Goal: Task Accomplishment & Management: Use online tool/utility

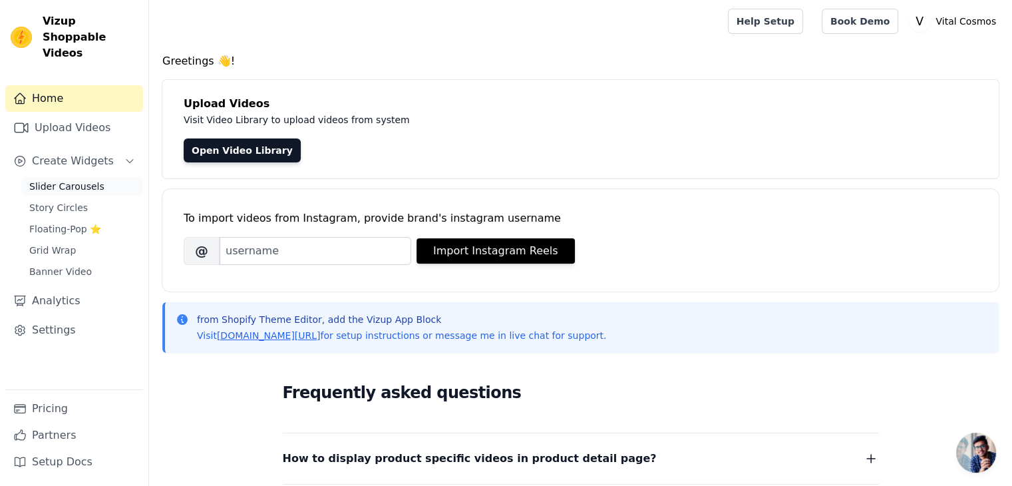
click at [93, 180] on span "Slider Carousels" at bounding box center [66, 186] width 75 height 13
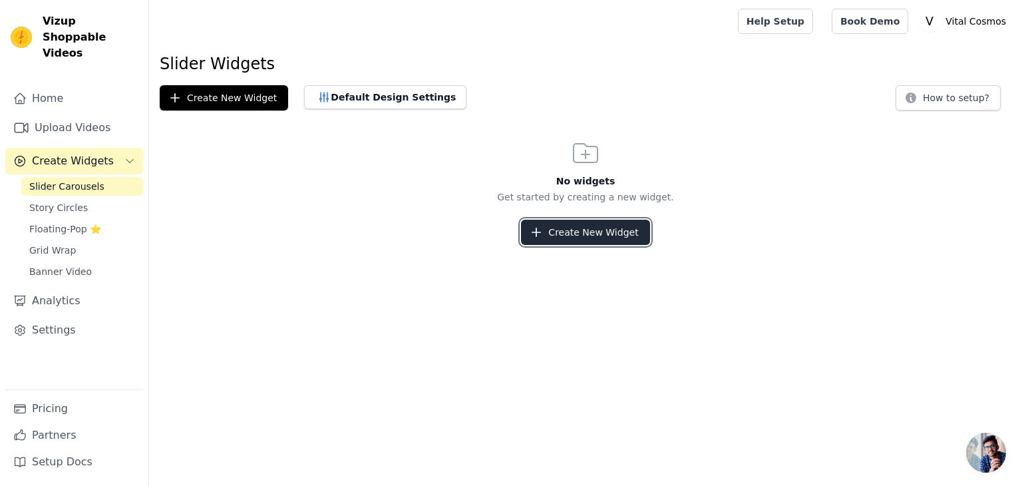
click at [601, 233] on button "Create New Widget" at bounding box center [585, 231] width 128 height 25
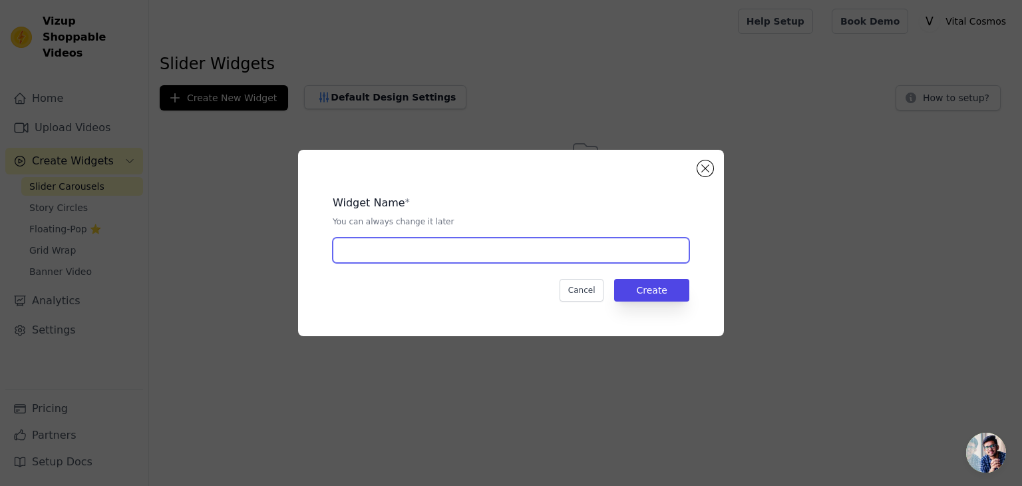
click at [579, 260] on input "text" at bounding box center [511, 249] width 357 height 25
type input "LOGO BRANDS"
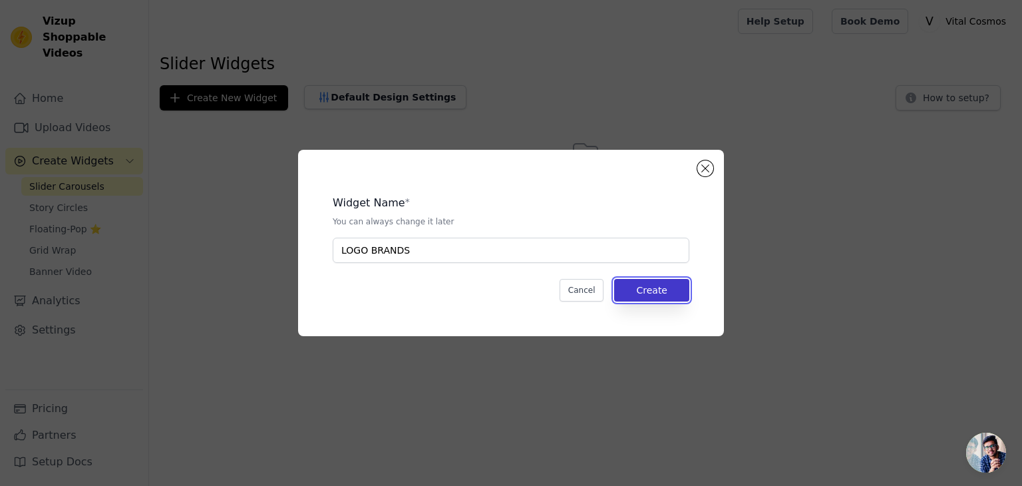
click at [633, 281] on button "Create" at bounding box center [651, 290] width 75 height 23
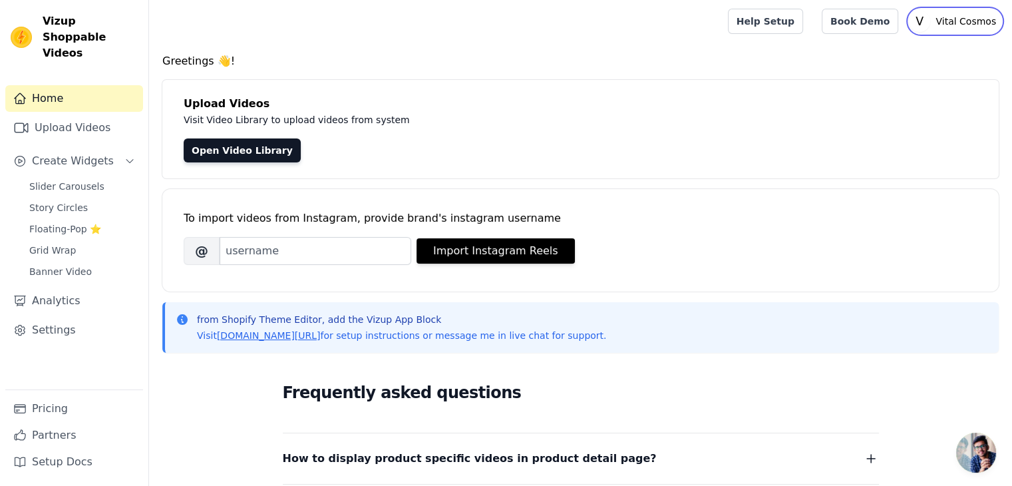
click at [968, 26] on p "Vital Cosmos" at bounding box center [965, 21] width 71 height 24
click at [50, 318] on link "Settings" at bounding box center [74, 330] width 138 height 27
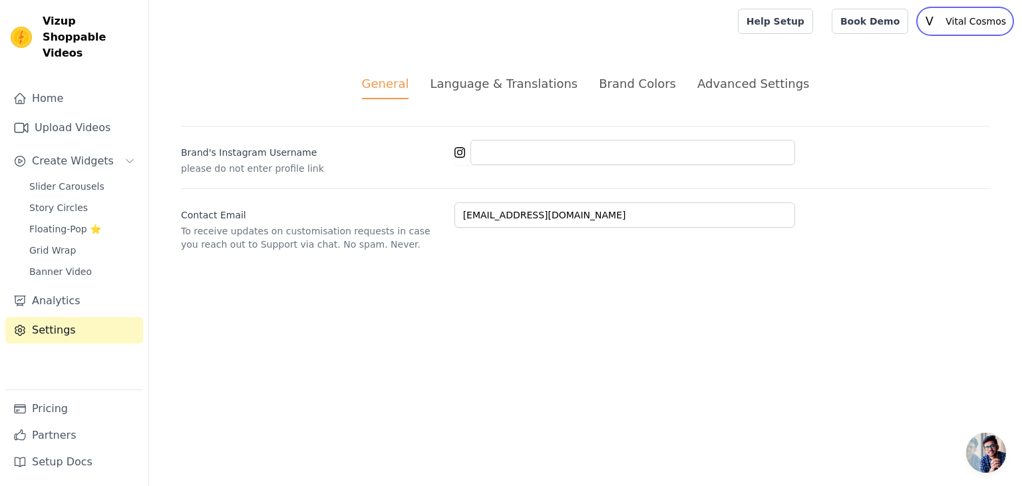
click at [996, 24] on p "Vital Cosmos" at bounding box center [975, 21] width 71 height 24
click at [923, 101] on link "Sign out" at bounding box center [947, 103] width 128 height 24
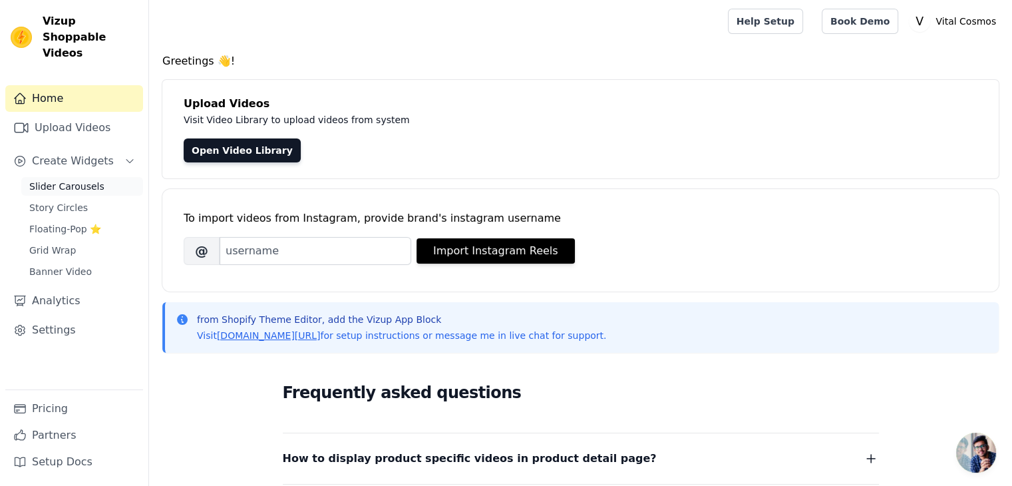
click at [49, 180] on span "Slider Carousels" at bounding box center [66, 186] width 75 height 13
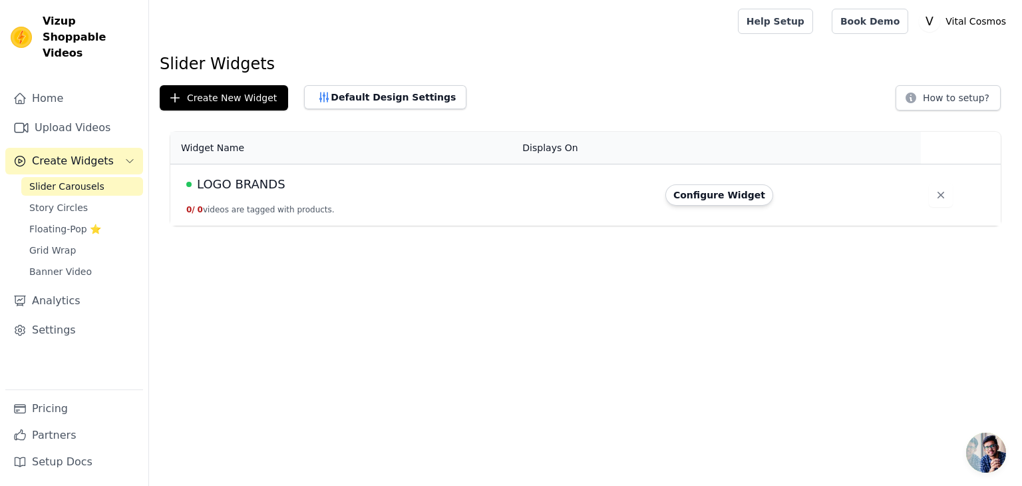
click at [519, 190] on td at bounding box center [585, 195] width 143 height 62
click at [245, 181] on span "LOGO BRANDS" at bounding box center [241, 184] width 88 height 19
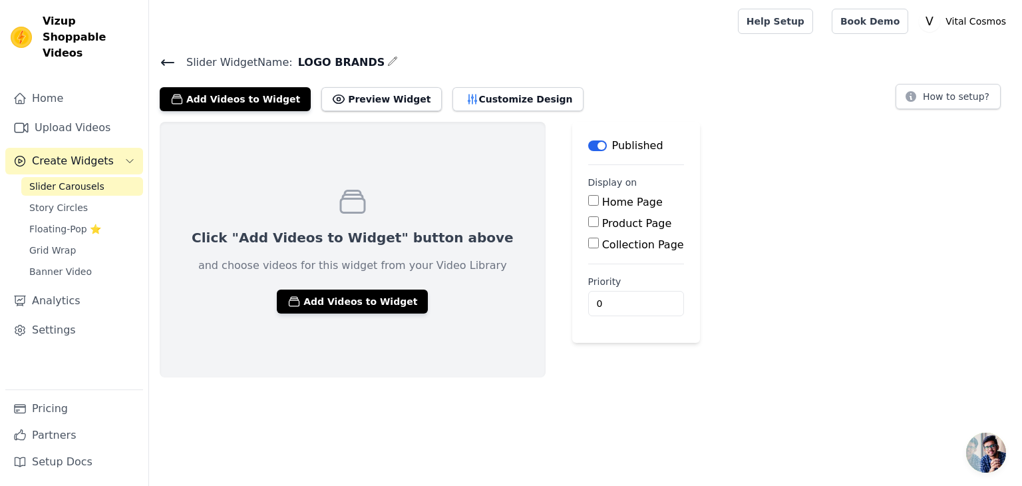
click at [602, 200] on label "Home Page" at bounding box center [632, 202] width 61 height 13
click at [588, 200] on input "Home Page" at bounding box center [593, 200] width 11 height 11
checkbox input "true"
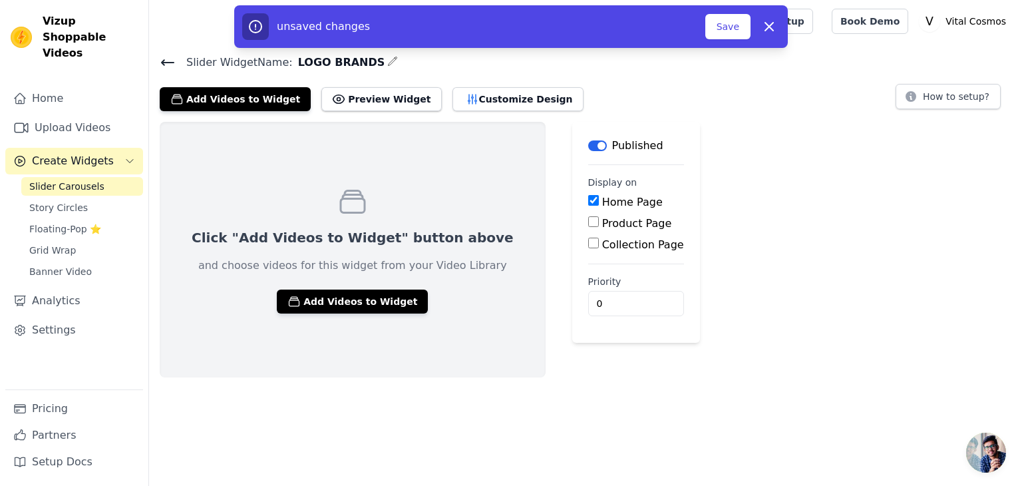
drag, startPoint x: 313, startPoint y: 456, endPoint x: 311, endPoint y: 435, distance: 21.4
click at [312, 377] on html "Vizup Shoppable Videos Home Upload Videos Create Widgets Slider Carousels Story…" at bounding box center [511, 188] width 1022 height 377
click at [309, 305] on button "Add Videos to Widget" at bounding box center [352, 301] width 151 height 24
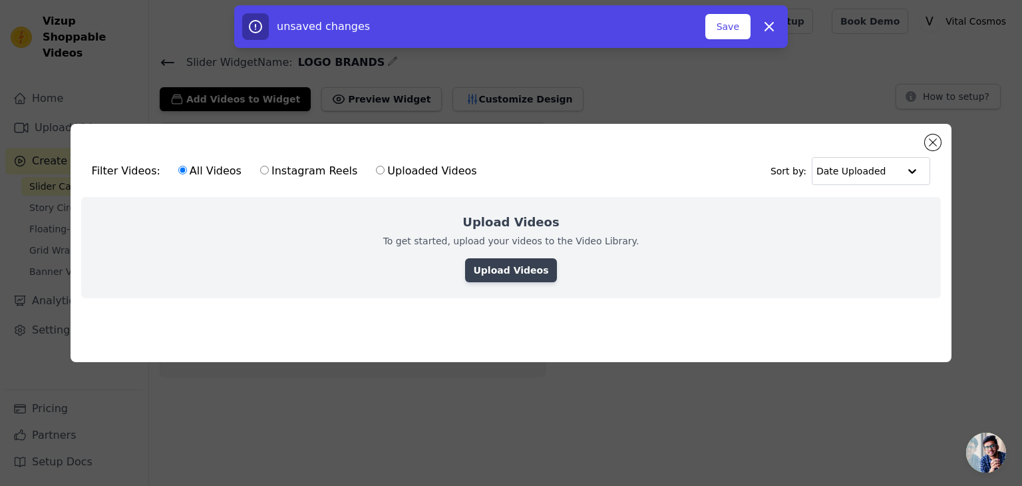
click at [501, 262] on link "Upload Videos" at bounding box center [510, 270] width 91 height 24
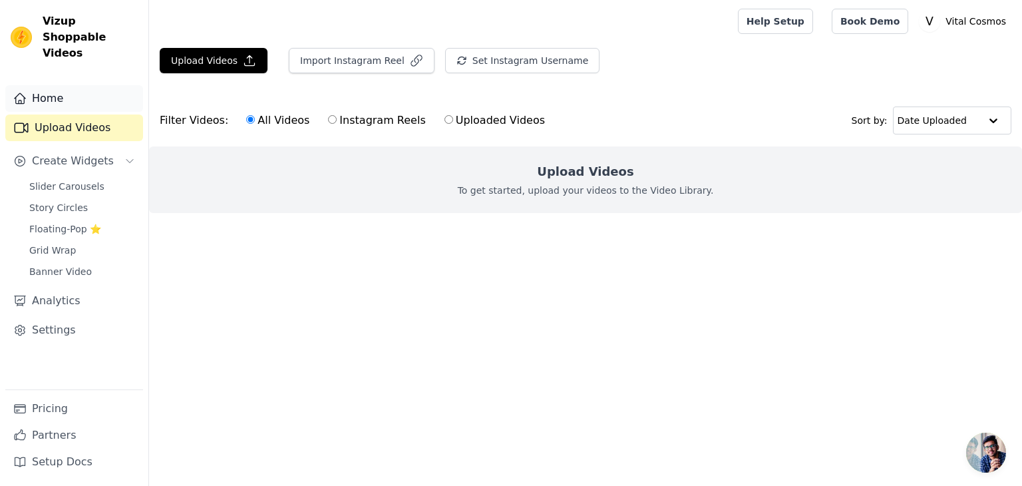
click at [56, 85] on link "Home" at bounding box center [74, 98] width 138 height 27
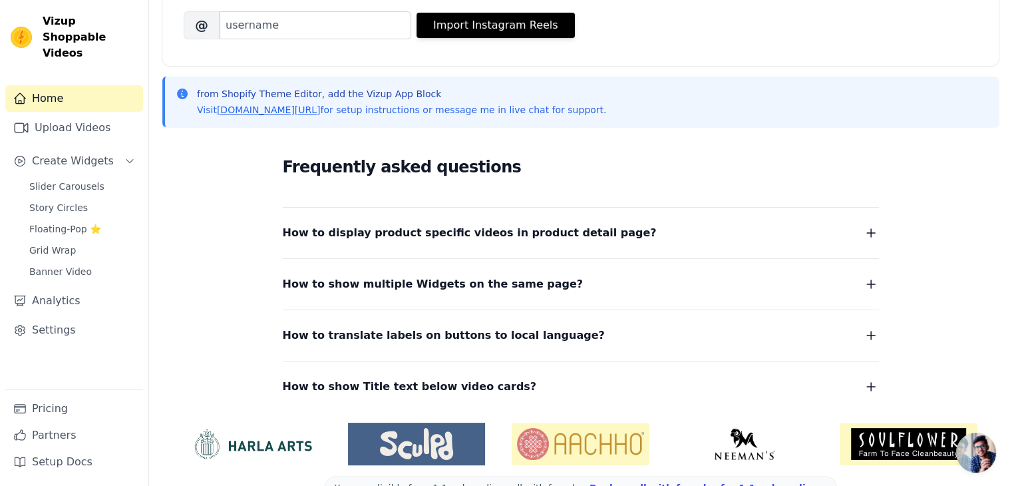
scroll to position [194, 0]
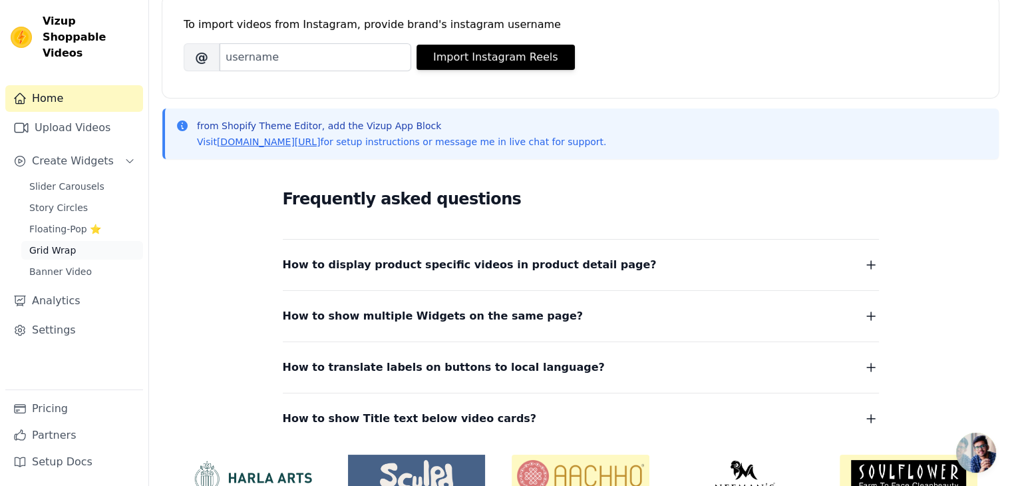
click at [53, 243] on span "Grid Wrap" at bounding box center [52, 249] width 47 height 13
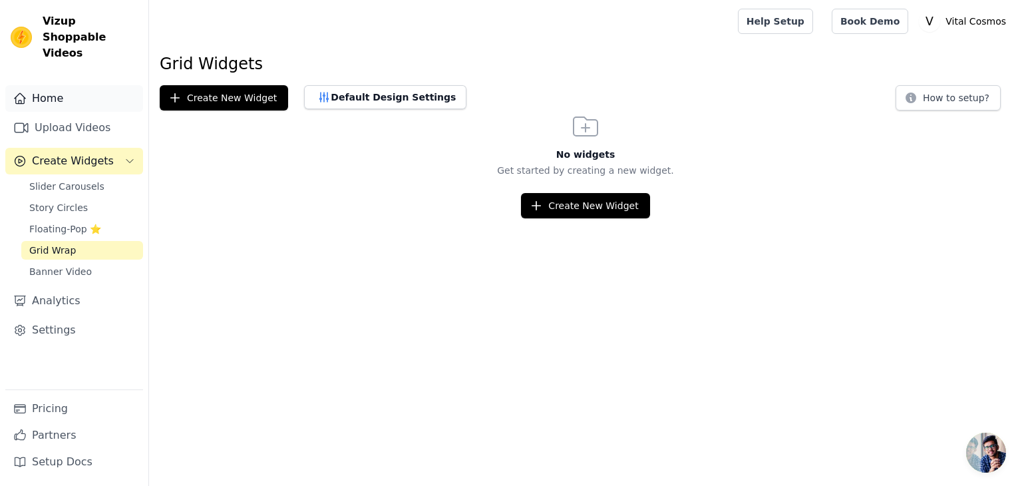
click at [45, 85] on link "Home" at bounding box center [74, 98] width 138 height 27
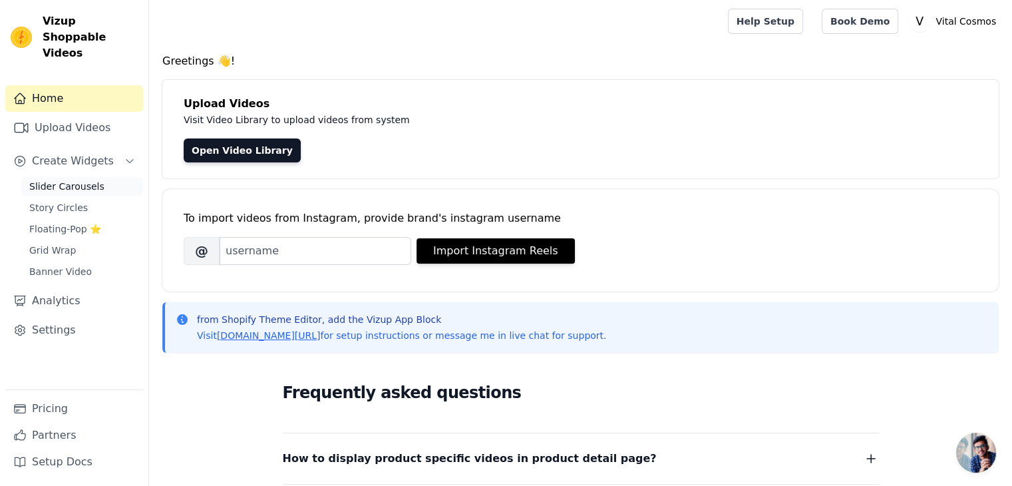
click at [58, 180] on span "Slider Carousels" at bounding box center [66, 186] width 75 height 13
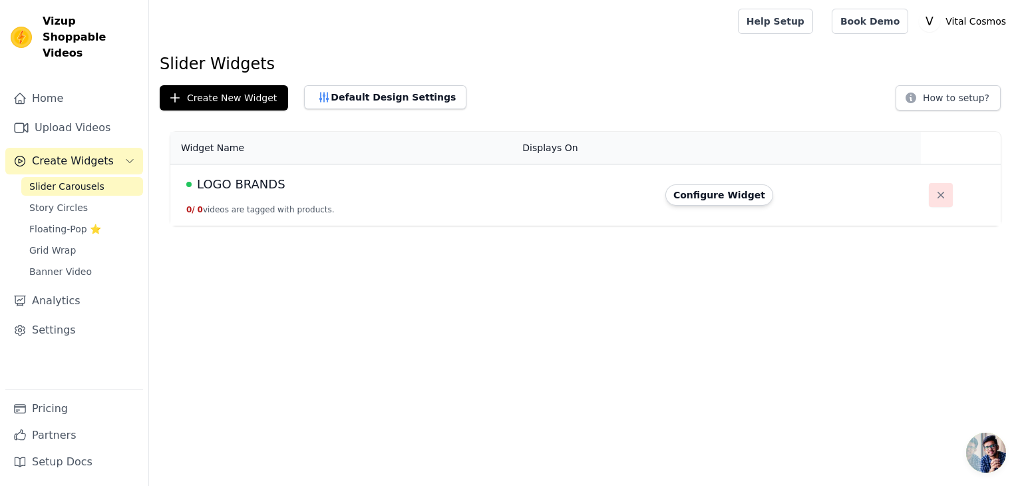
click at [934, 190] on icon "button" at bounding box center [940, 194] width 13 height 13
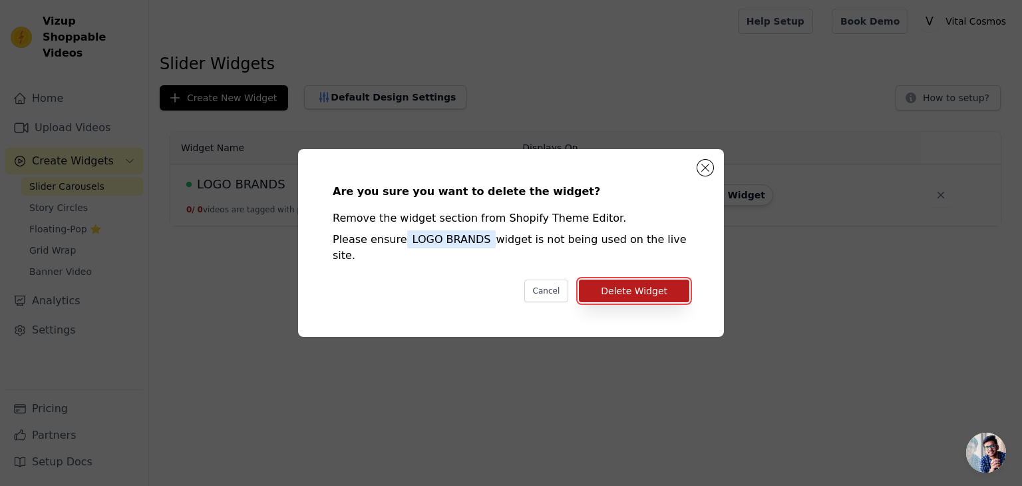
click at [658, 280] on button "Delete Widget" at bounding box center [634, 290] width 110 height 23
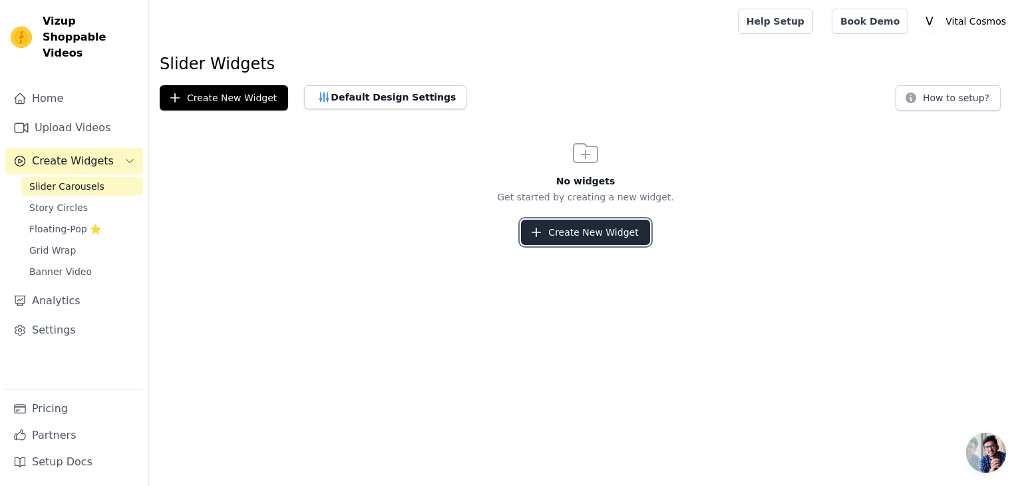
click at [571, 232] on button "Create New Widget" at bounding box center [585, 231] width 128 height 25
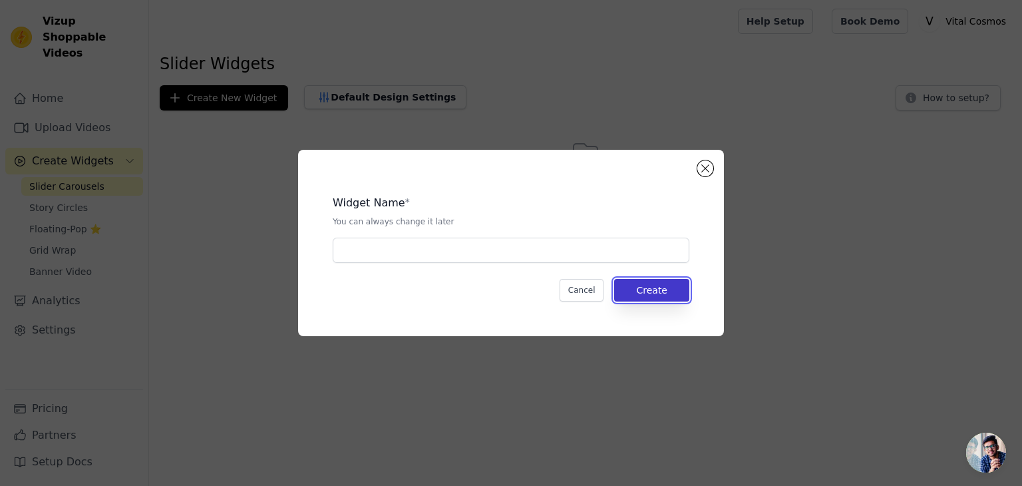
click at [630, 293] on button "Create" at bounding box center [651, 290] width 75 height 23
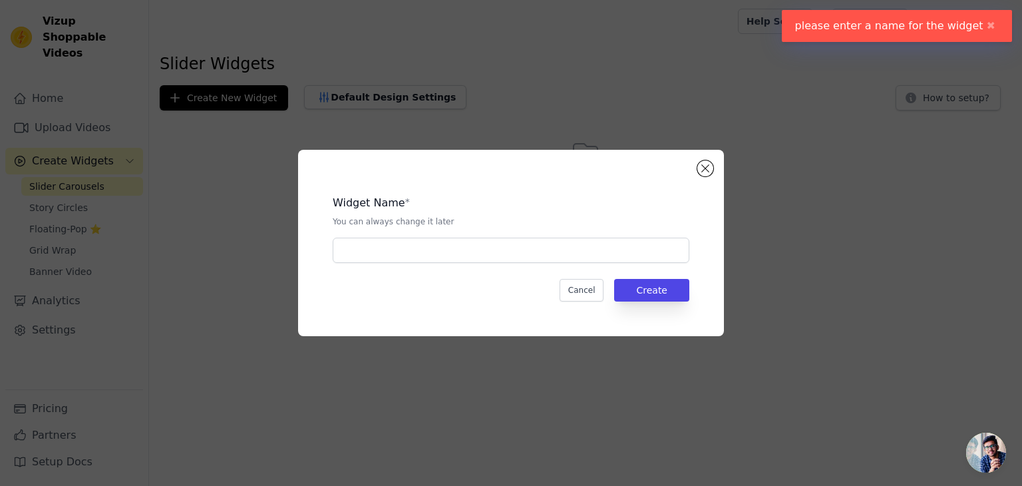
click at [552, 236] on div "Widget Name * You can always change it later" at bounding box center [511, 223] width 357 height 78
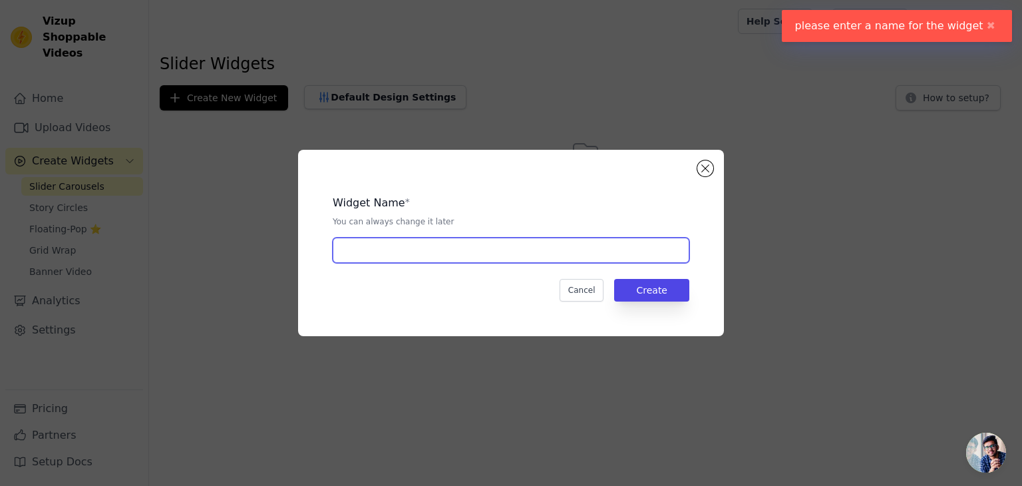
click at [551, 247] on input "text" at bounding box center [511, 249] width 357 height 25
type input "1"
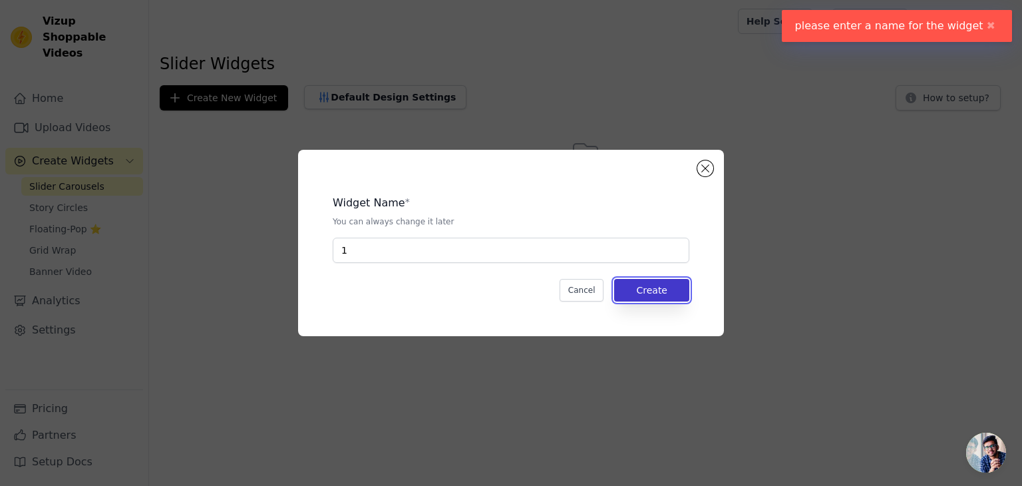
click at [650, 299] on button "Create" at bounding box center [651, 290] width 75 height 23
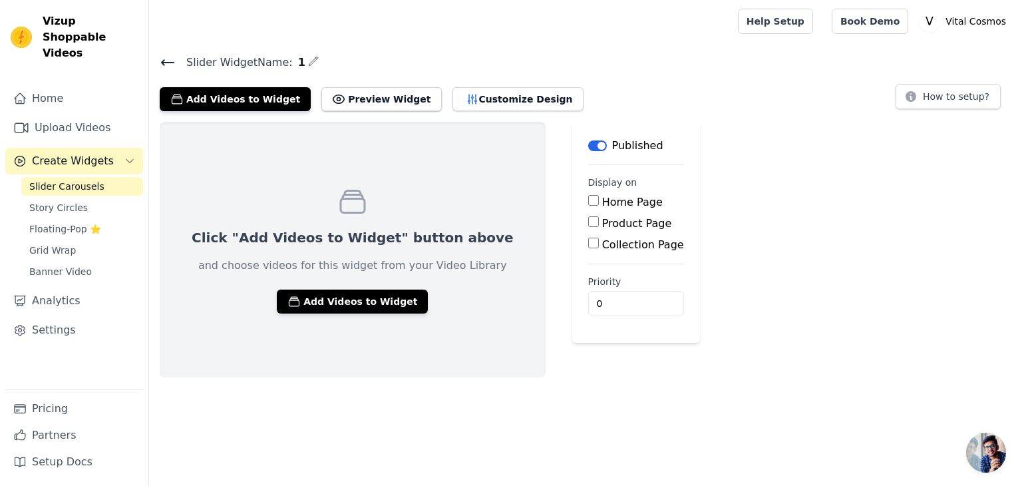
click at [588, 144] on button "Label" at bounding box center [597, 145] width 19 height 11
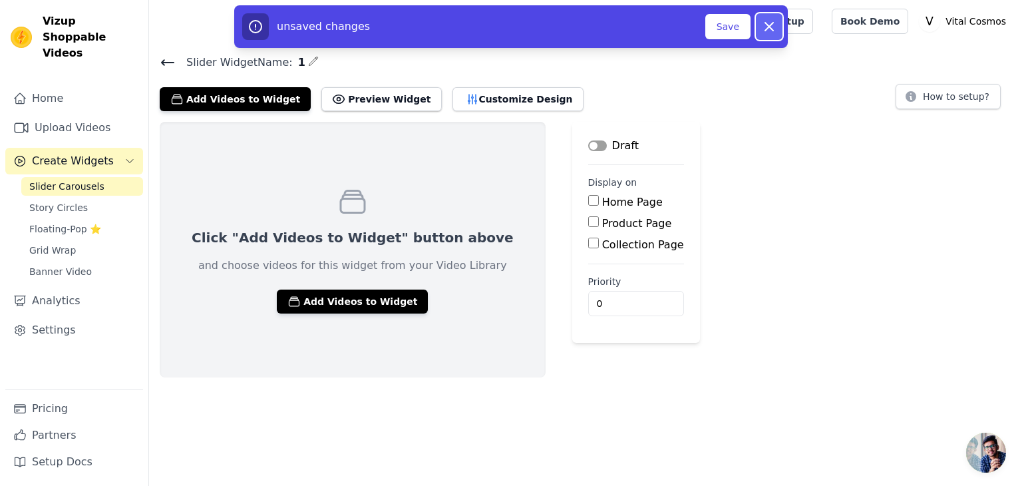
click at [768, 27] on icon "button" at bounding box center [769, 27] width 8 height 8
